Goal: Information Seeking & Learning: Learn about a topic

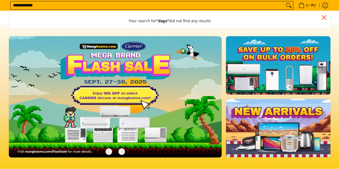
type input "**********"
click at [285, 1] on button "Search" at bounding box center [289, 5] width 9 height 8
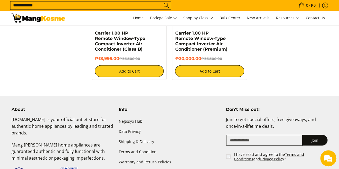
scroll to position [483, 0]
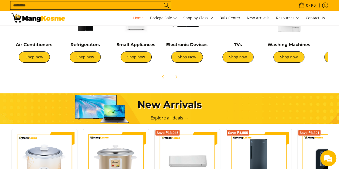
scroll to position [204, 0]
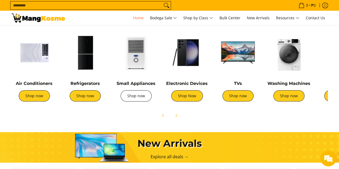
click at [131, 93] on link "Shop now" at bounding box center [136, 95] width 31 height 11
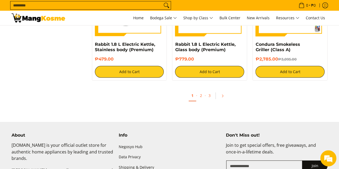
scroll to position [1020, 0]
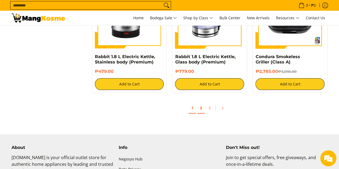
click at [202, 110] on link "2" at bounding box center [201, 108] width 8 height 11
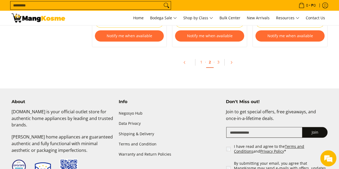
scroll to position [1264, 0]
